Goal: Information Seeking & Learning: Find specific fact

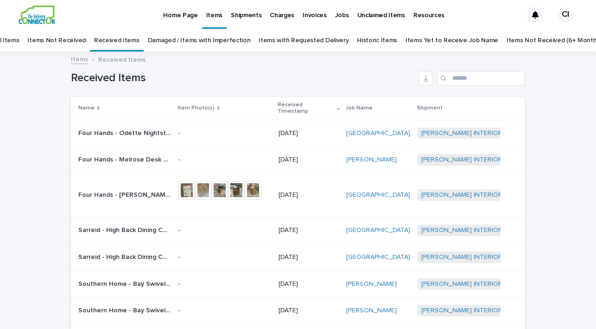
click at [36, 14] on img at bounding box center [37, 15] width 37 height 19
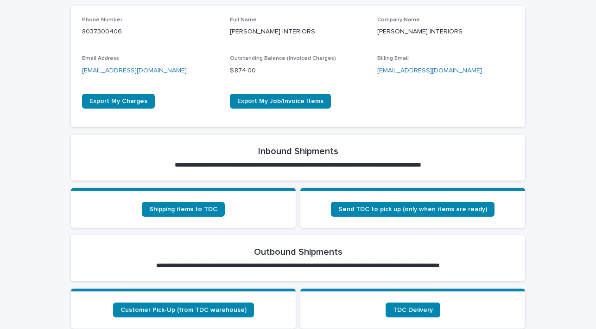
scroll to position [285, 0]
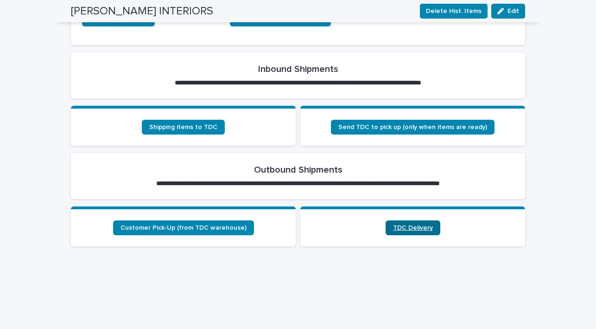
click at [421, 226] on span "TDC Delivery" at bounding box center [413, 227] width 40 height 6
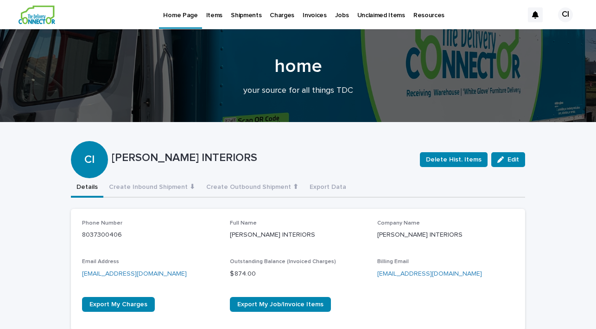
click at [213, 14] on p "Items" at bounding box center [214, 9] width 16 height 19
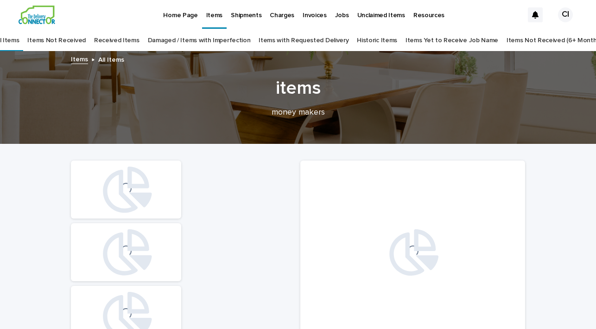
click at [125, 41] on link "Received Items" at bounding box center [116, 41] width 45 height 22
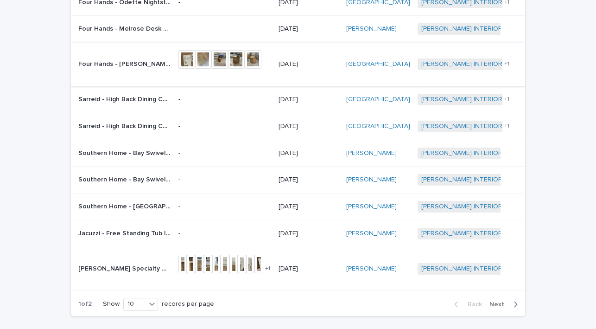
scroll to position [131, 0]
click at [496, 300] on span "Next" at bounding box center [500, 303] width 20 height 6
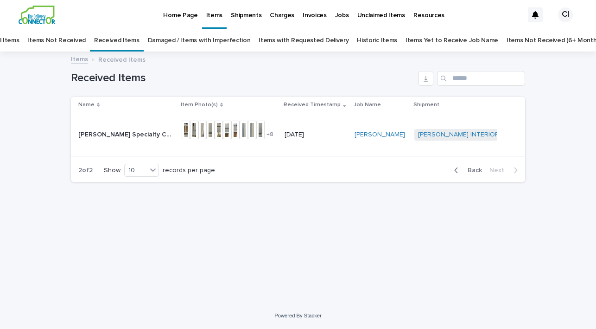
click at [478, 168] on span "Back" at bounding box center [472, 170] width 20 height 6
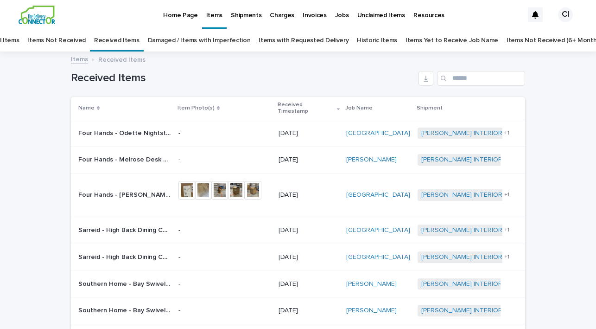
click at [183, 19] on p "Home Page" at bounding box center [180, 9] width 34 height 19
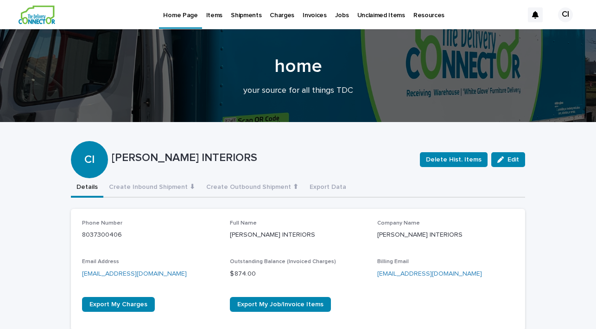
click at [35, 16] on img at bounding box center [37, 15] width 37 height 19
click at [307, 15] on p "Invoices" at bounding box center [315, 9] width 24 height 19
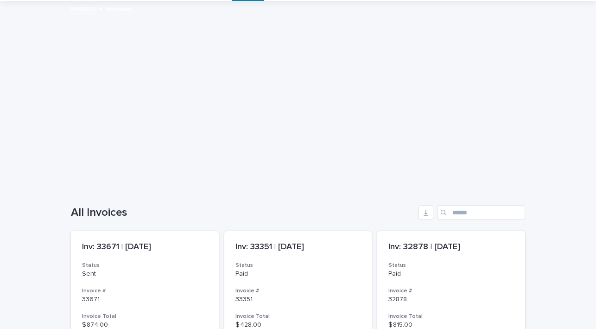
scroll to position [209, 0]
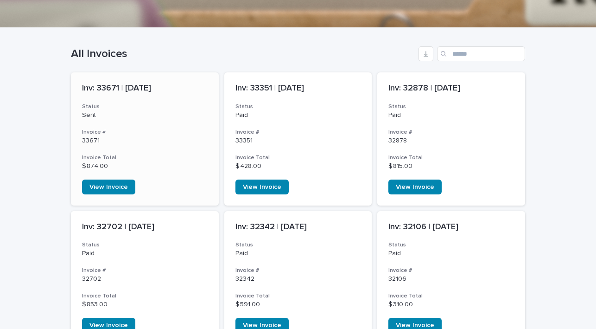
click at [115, 88] on p "Inv: 33671 | [DATE]" at bounding box center [145, 88] width 126 height 10
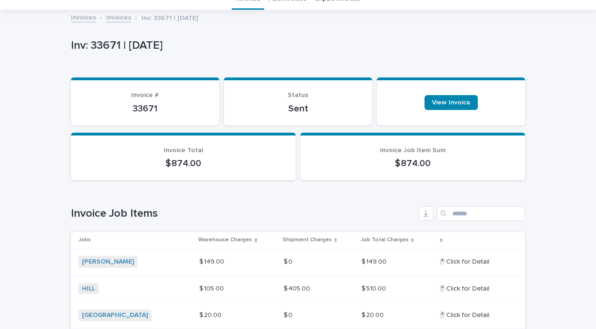
scroll to position [179, 0]
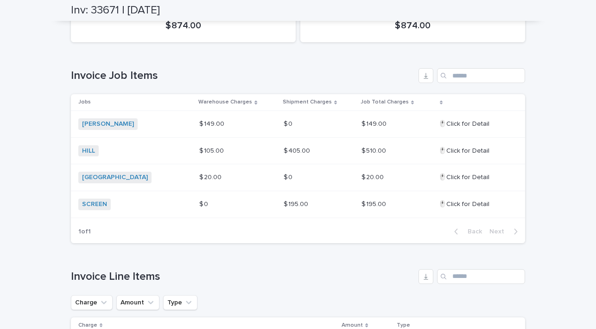
click at [439, 123] on p "🖱️Click for Detail" at bounding box center [465, 123] width 53 height 10
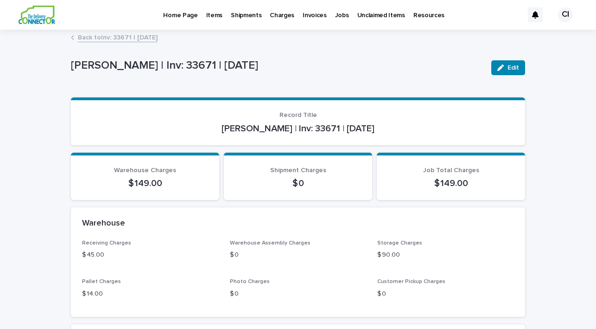
click at [104, 37] on link "Back to Inv: 33671 | [DATE]" at bounding box center [118, 37] width 80 height 11
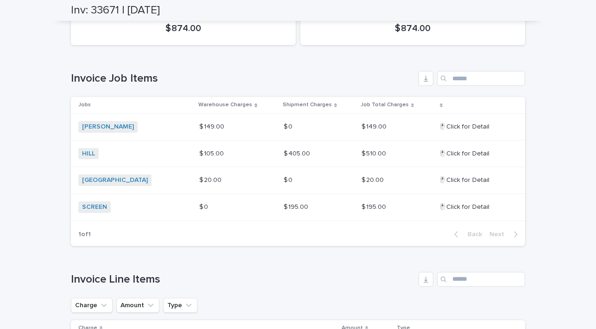
scroll to position [176, 0]
click at [439, 154] on p "🖱️Click for Detail" at bounding box center [465, 154] width 53 height 10
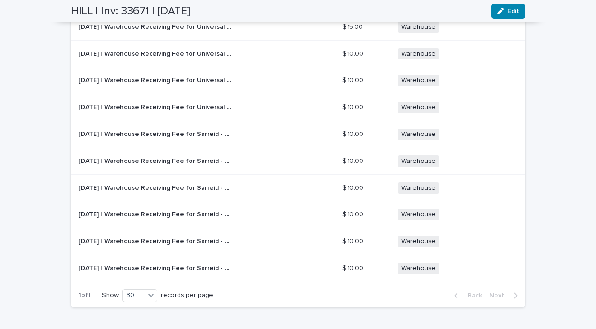
scroll to position [671, 0]
